Goal: Entertainment & Leisure: Consume media (video, audio)

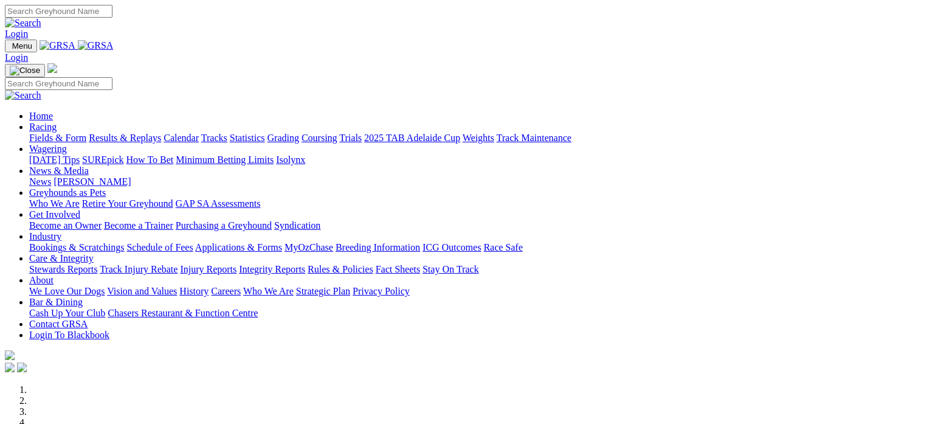
click at [124, 242] on link "Bookings & Scratchings" at bounding box center [76, 247] width 95 height 10
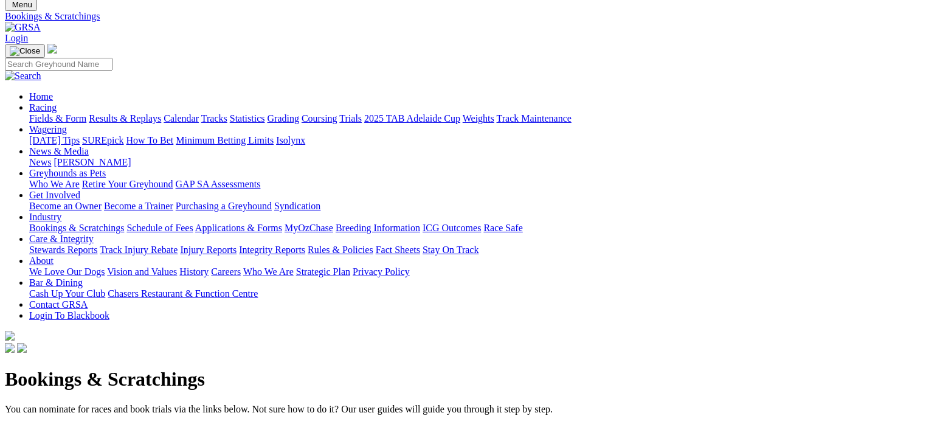
scroll to position [136, 0]
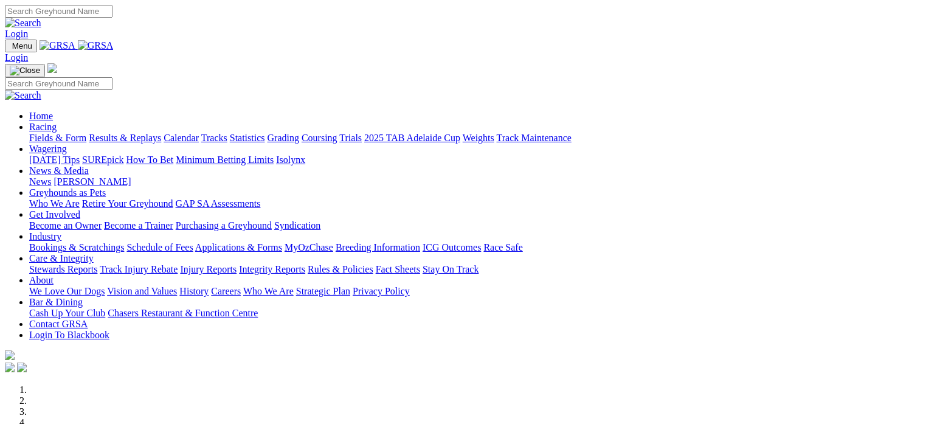
click at [155, 133] on link "Results & Replays" at bounding box center [125, 138] width 72 height 10
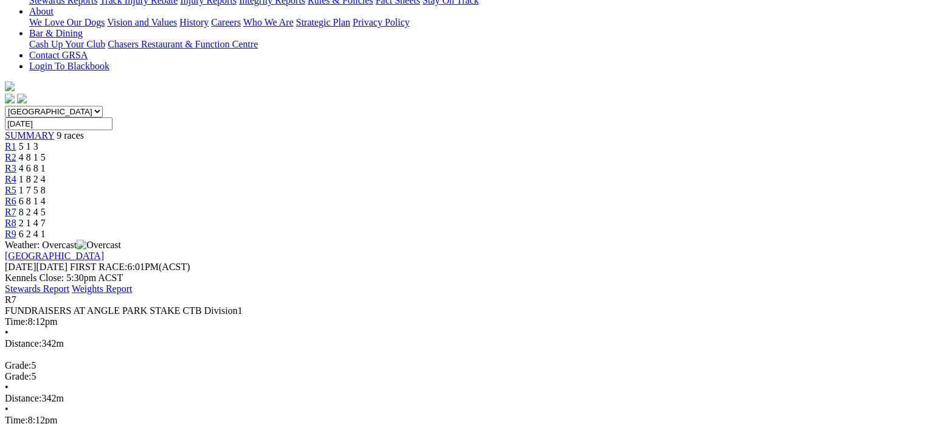
scroll to position [292, 0]
